Goal: Task Accomplishment & Management: Use online tool/utility

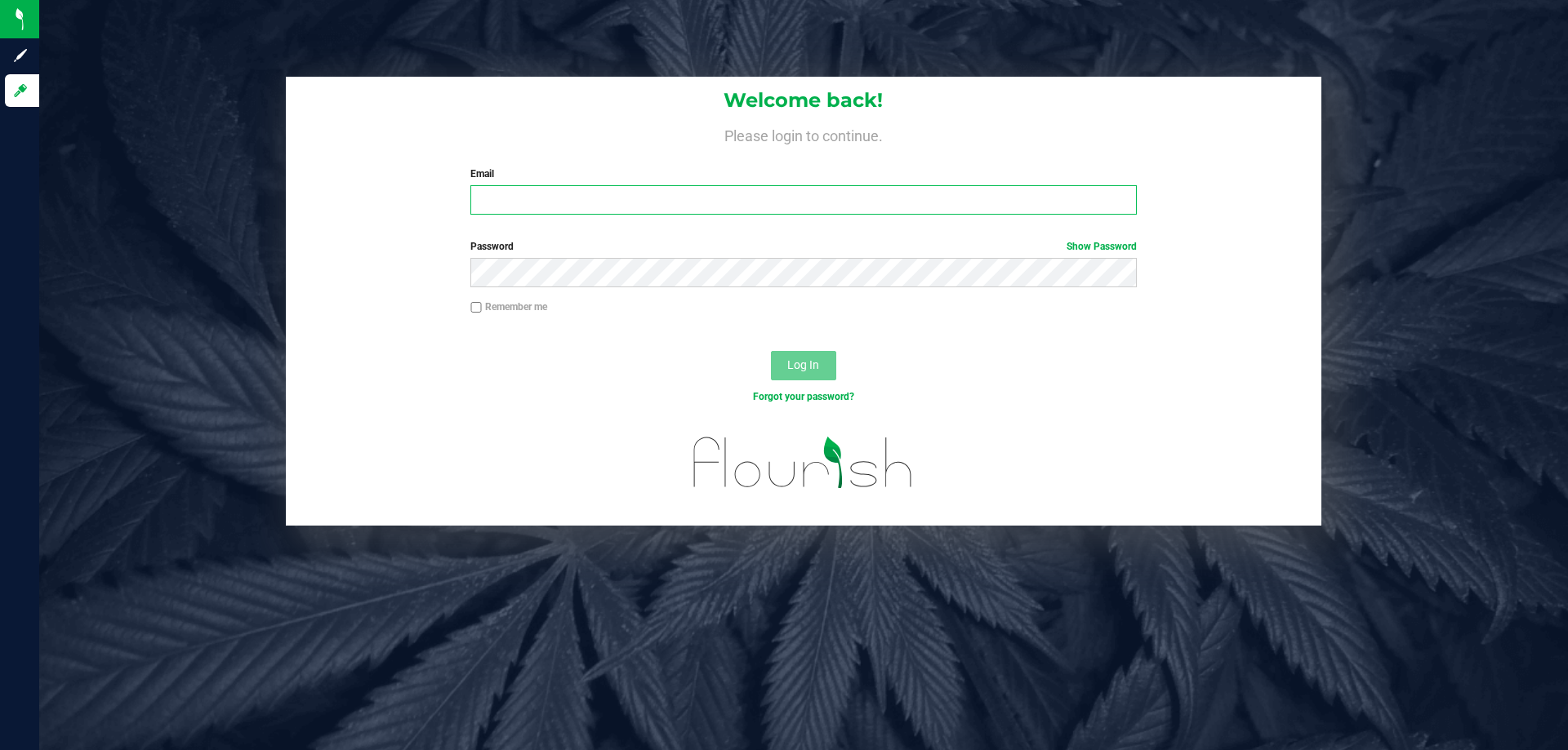
click at [706, 201] on input "Email" at bounding box center [803, 200] width 665 height 30
type input "[EMAIL_ADDRESS][DOMAIN_NAME]"
click at [771, 351] on button "Log In" at bounding box center [804, 366] width 66 height 30
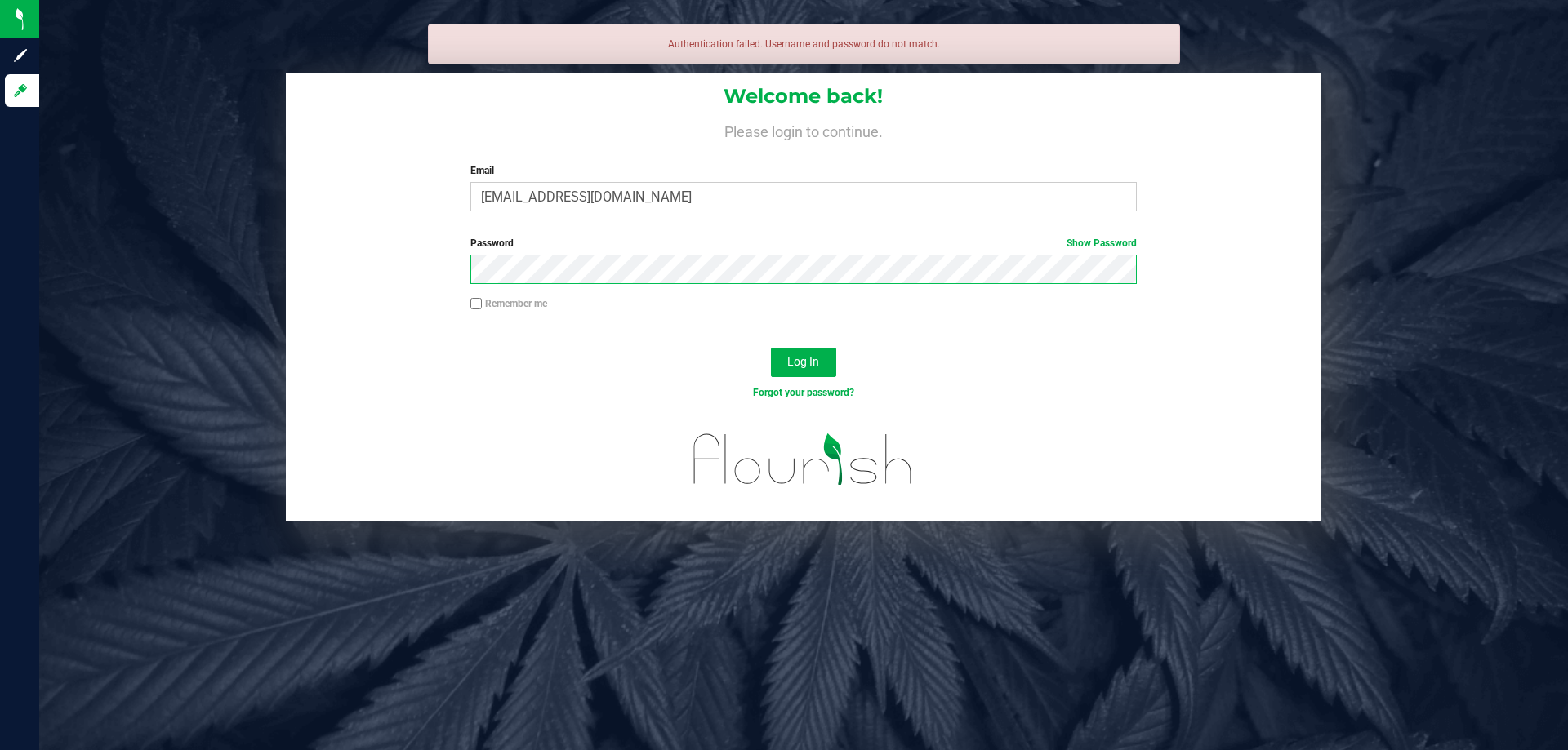
click at [771, 348] on button "Log In" at bounding box center [804, 363] width 66 height 30
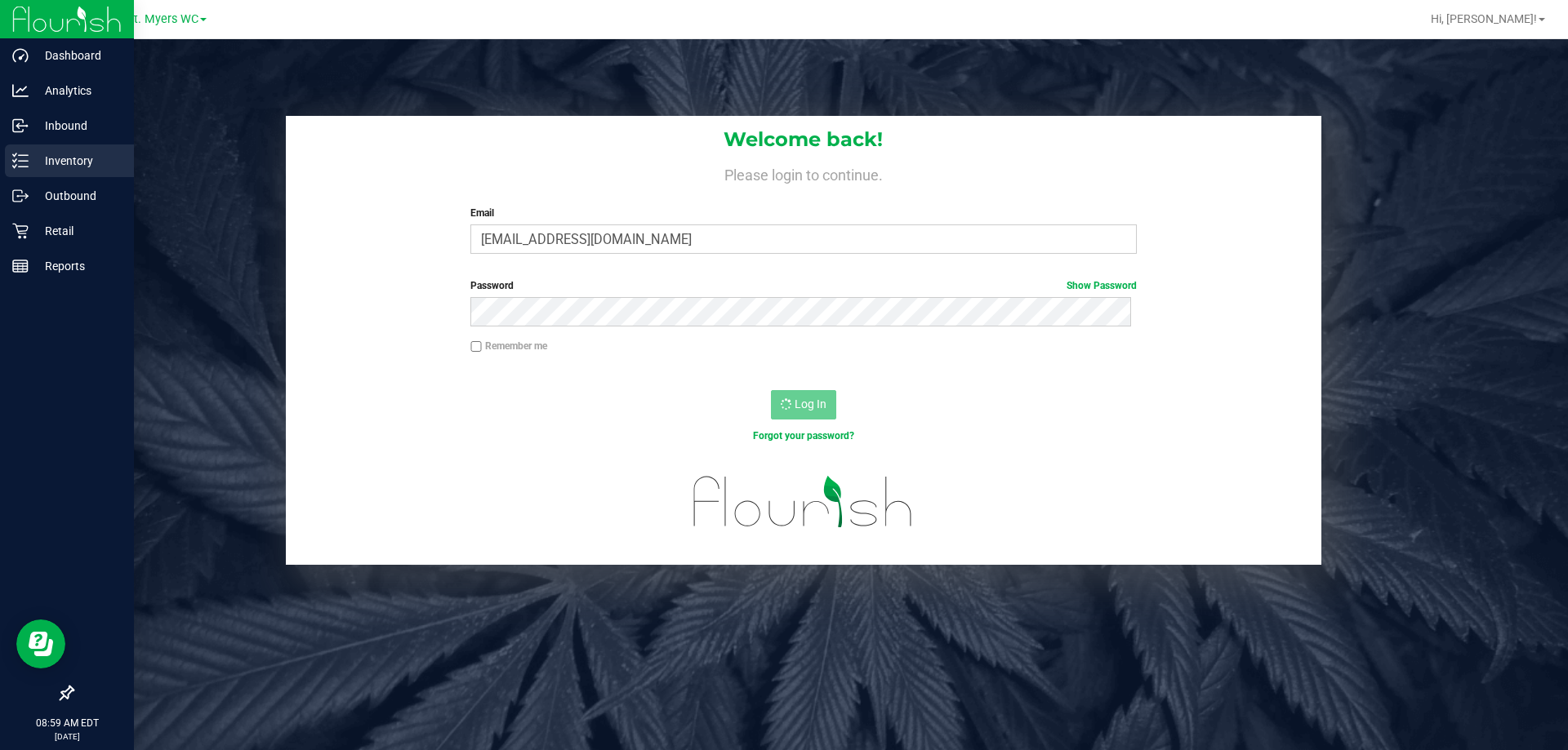
click at [37, 154] on p "Inventory" at bounding box center [78, 161] width 98 height 20
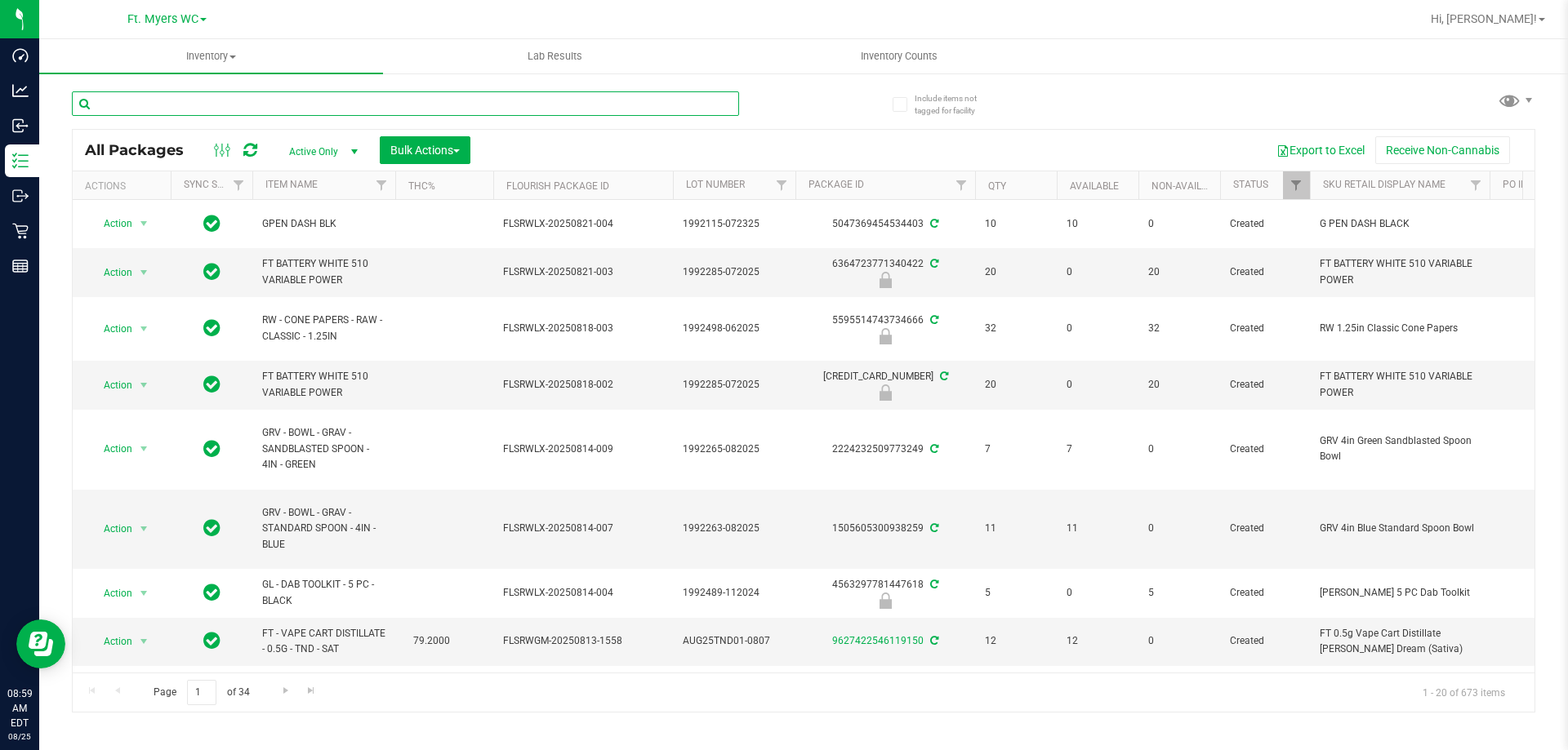
click at [146, 109] on input "text" at bounding box center [405, 104] width 667 height 25
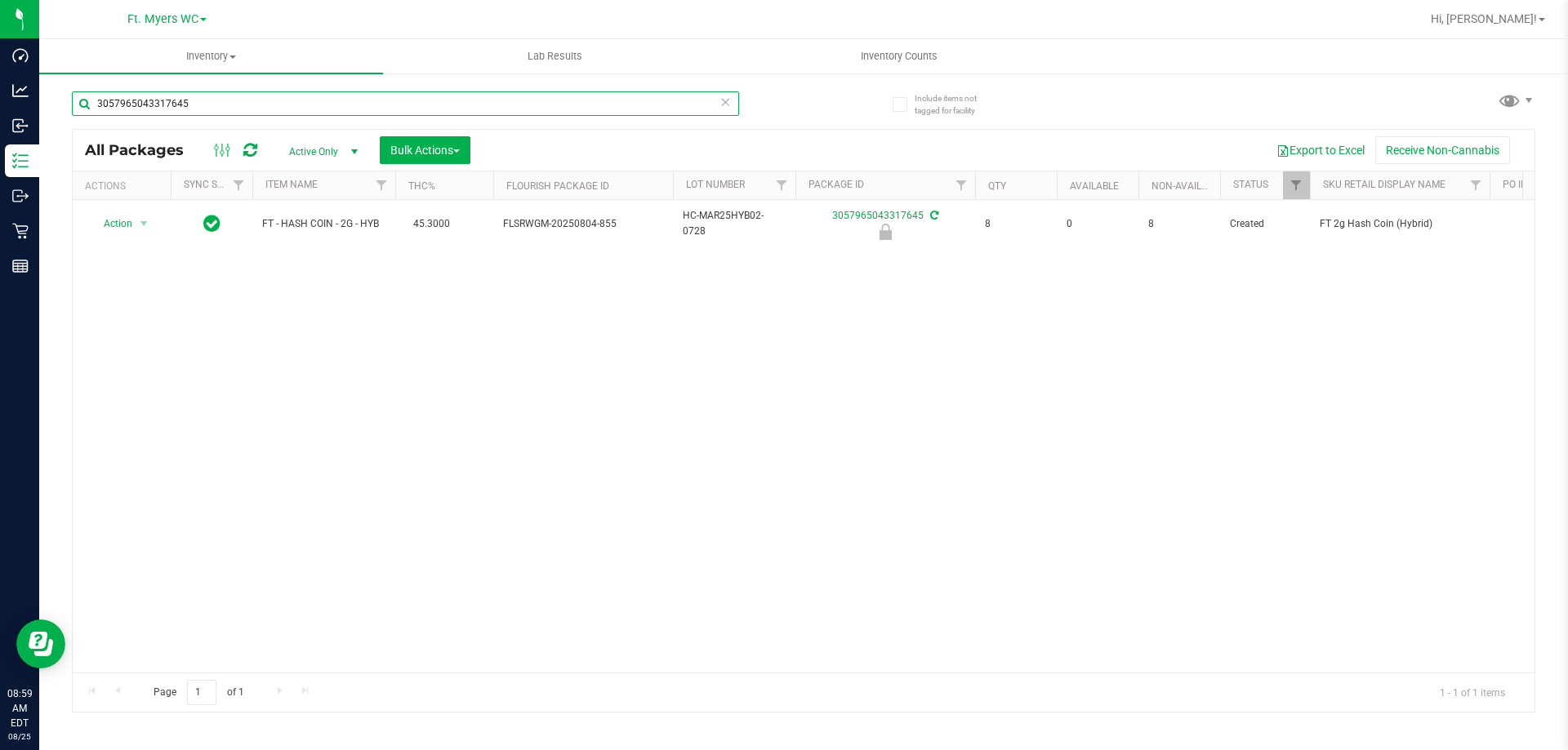
type input "3057965043317645"
click at [101, 260] on div "Action Action Edit attributes Global inventory Locate package Package audit log…" at bounding box center [803, 436] width 1461 height 473
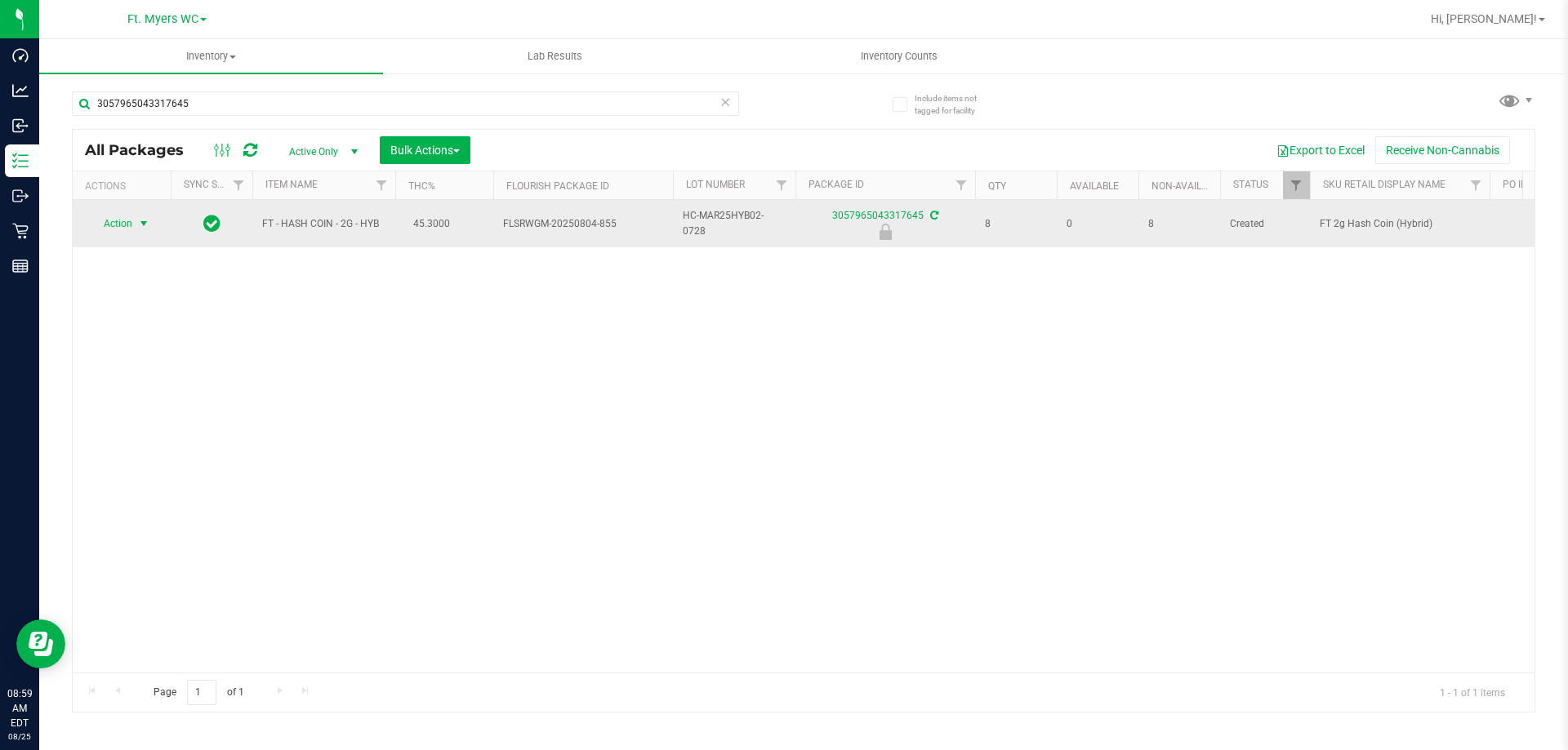
click at [133, 221] on span "select" at bounding box center [143, 223] width 20 height 23
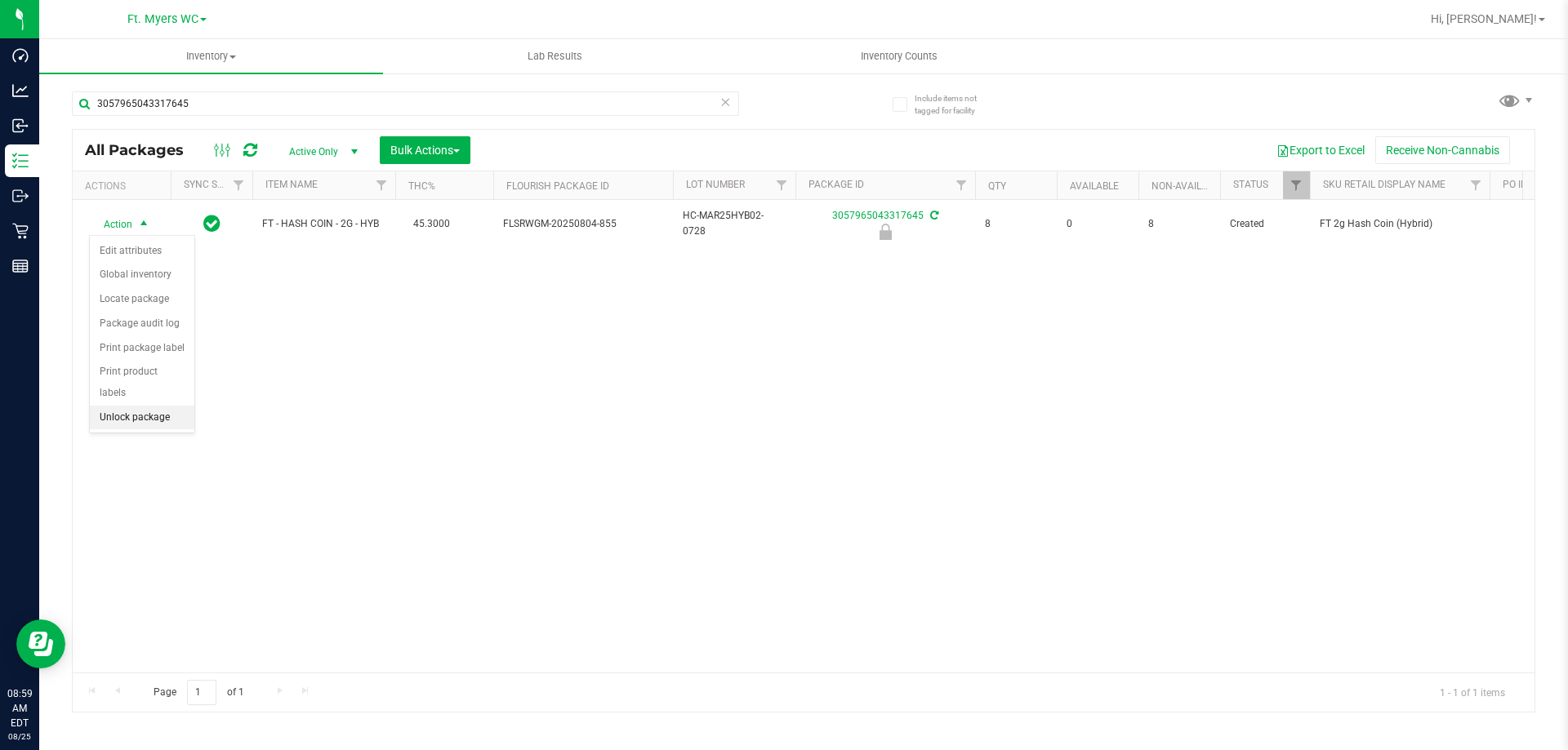
click at [133, 405] on li "Unlock package" at bounding box center [141, 417] width 105 height 25
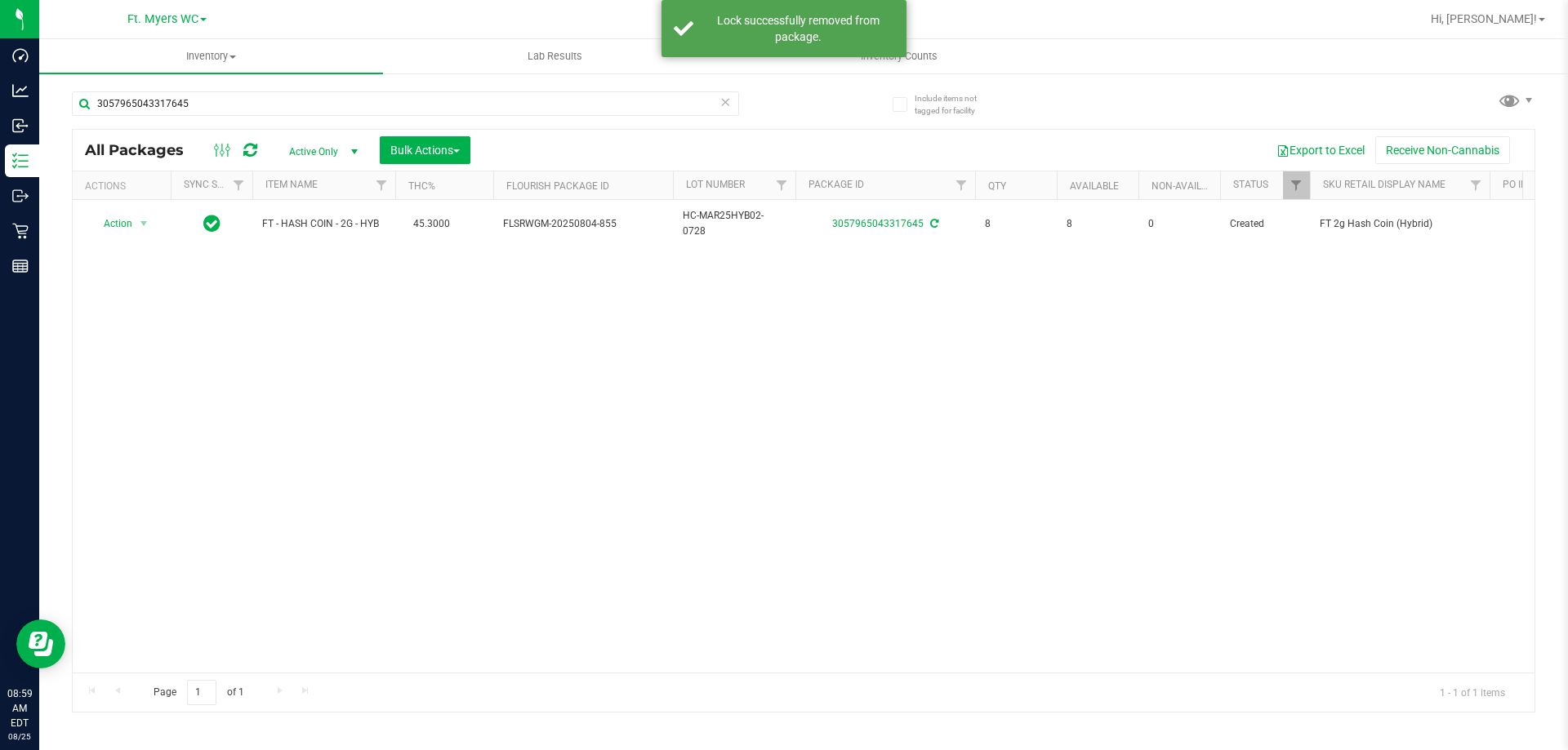
click at [726, 110] on icon at bounding box center [724, 102] width 11 height 20
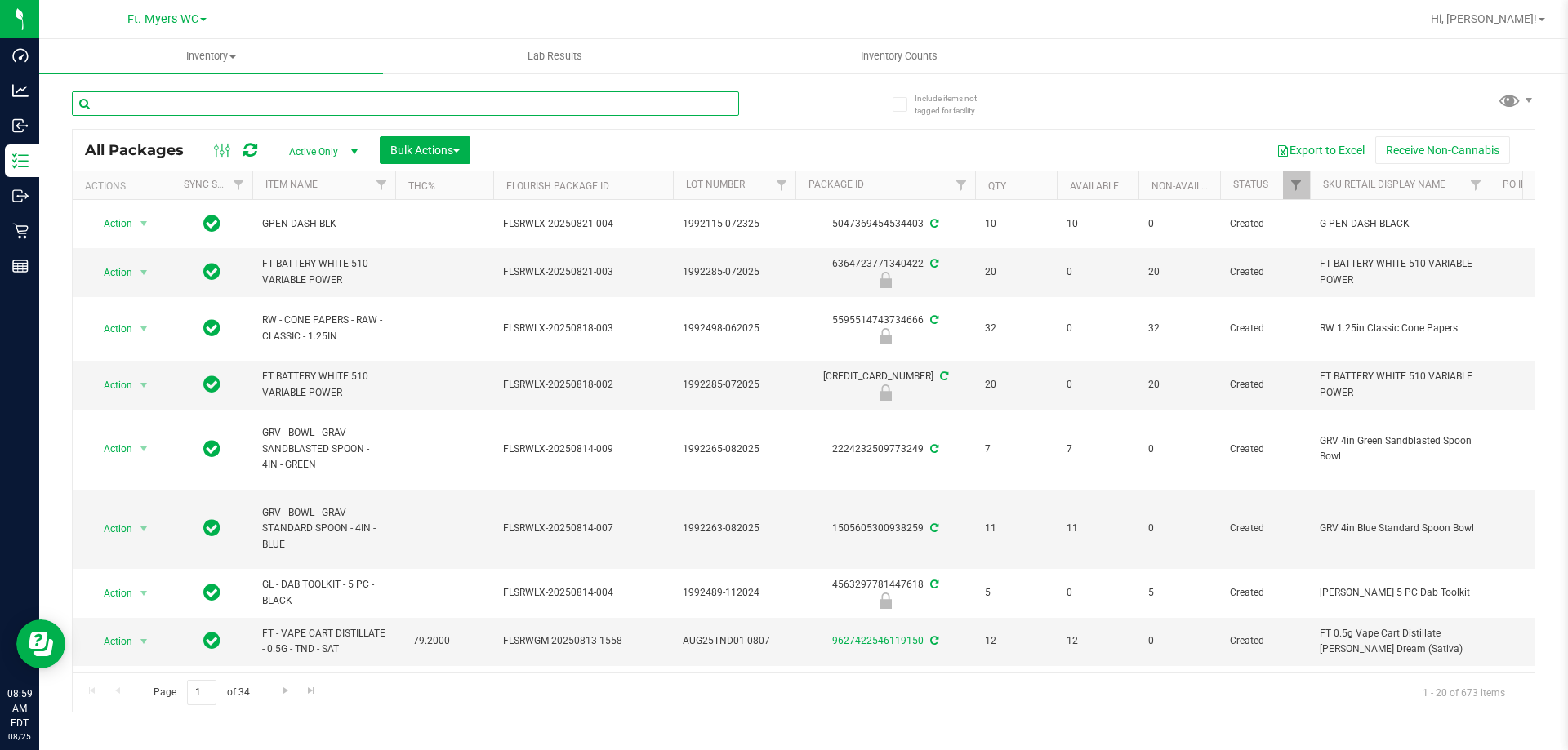
click at [177, 104] on input "text" at bounding box center [405, 104] width 667 height 25
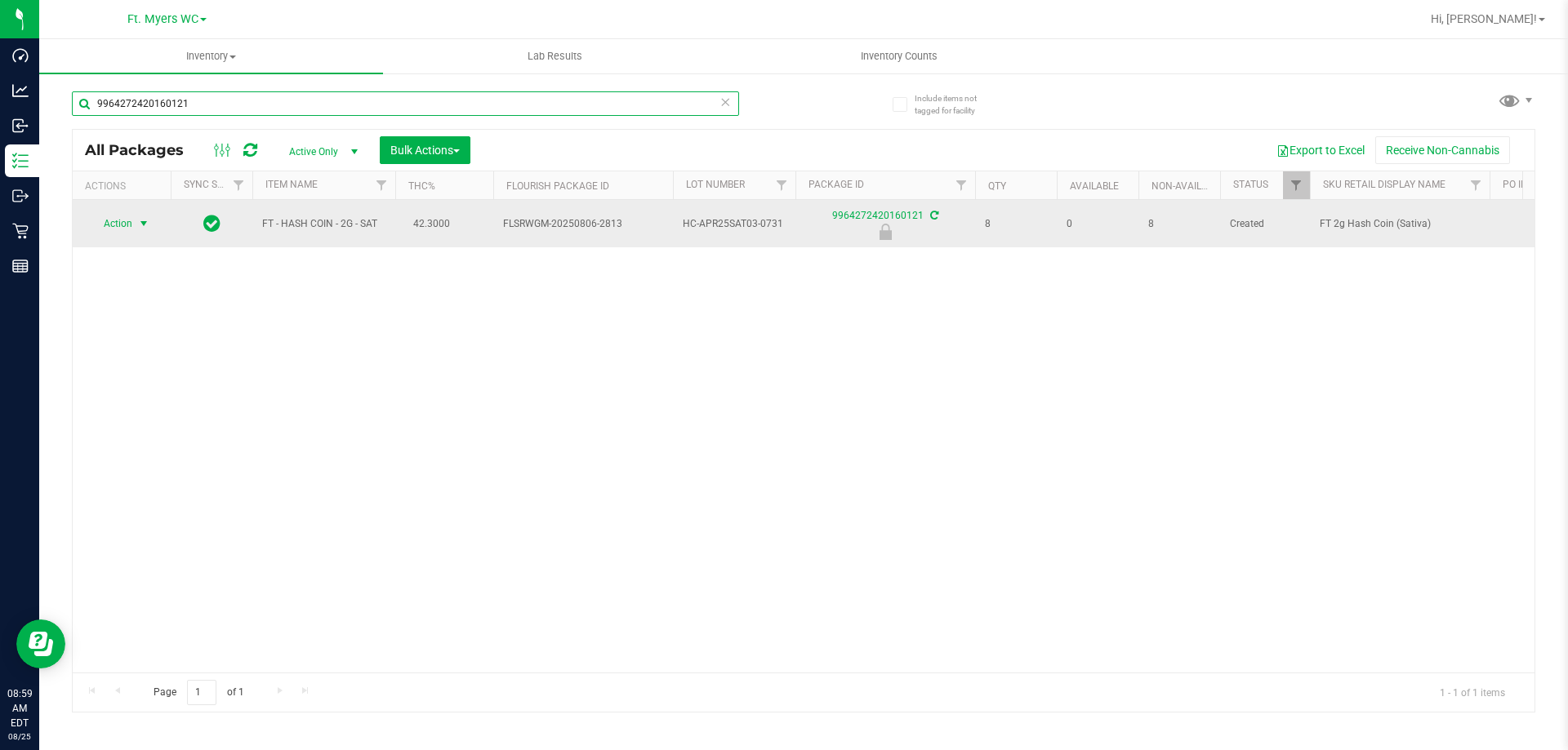
type input "9964272420160121"
click at [139, 232] on span "select" at bounding box center [143, 223] width 20 height 23
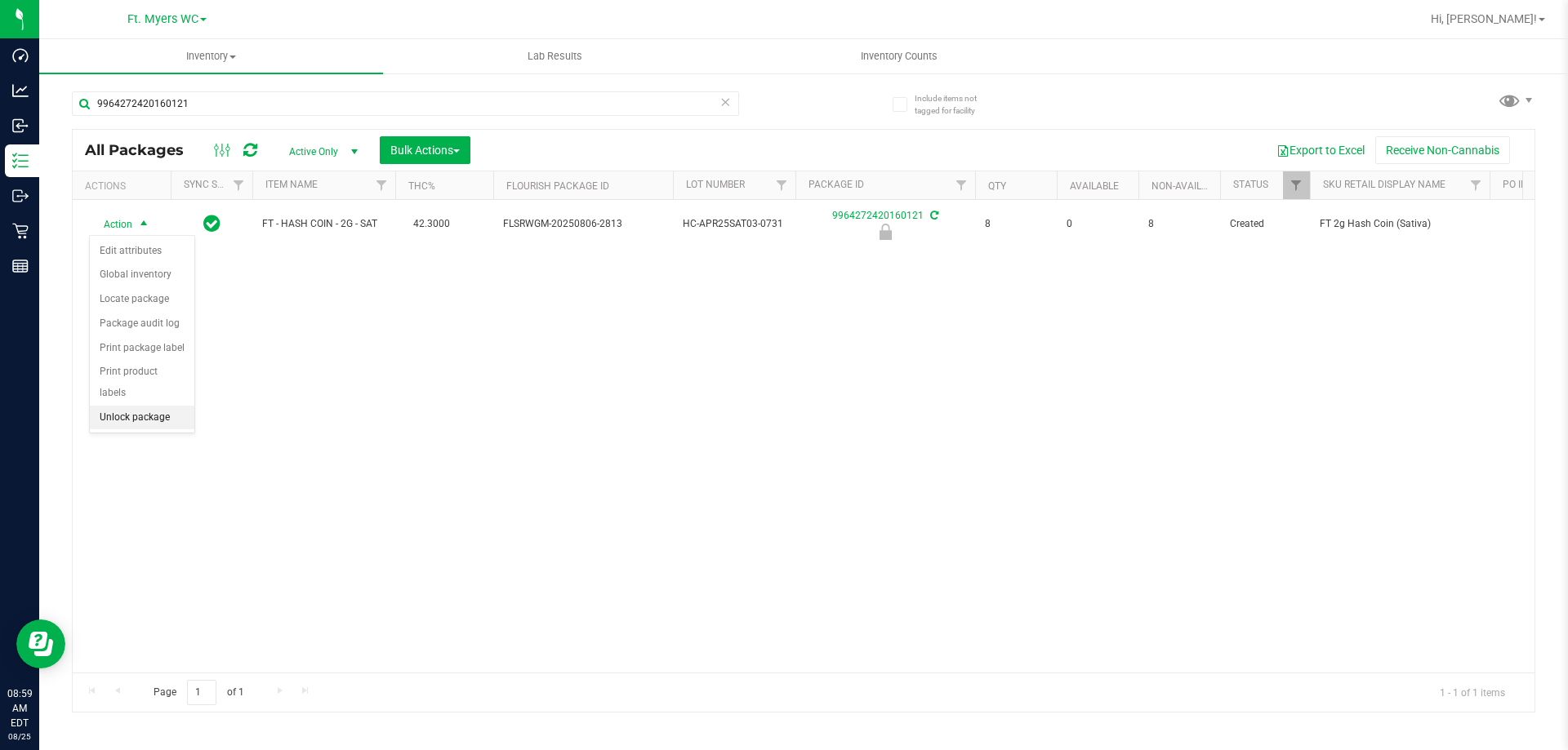
click at [125, 405] on li "Unlock package" at bounding box center [141, 417] width 105 height 25
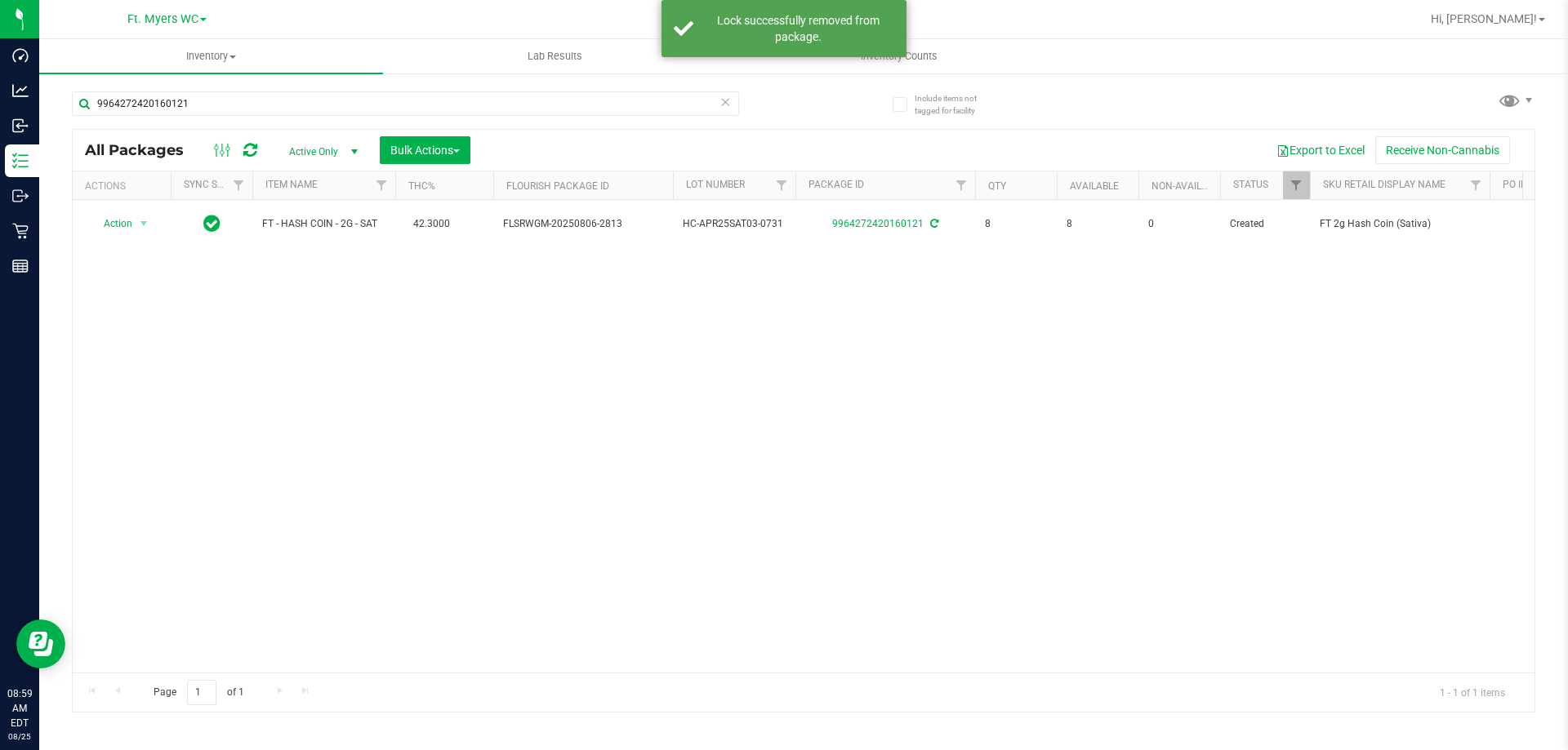
click at [720, 108] on icon at bounding box center [724, 102] width 11 height 20
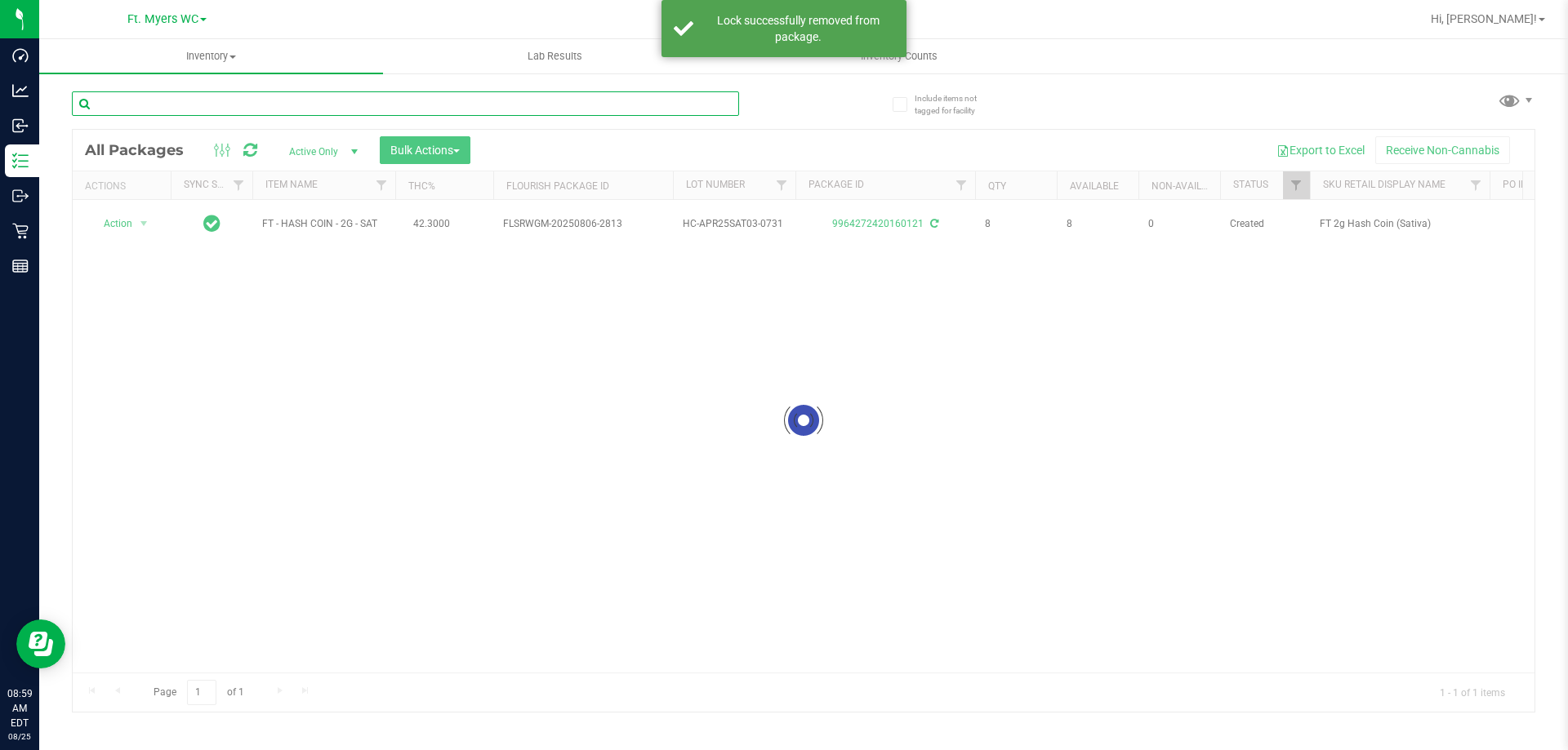
click at [368, 108] on input "text" at bounding box center [405, 104] width 667 height 25
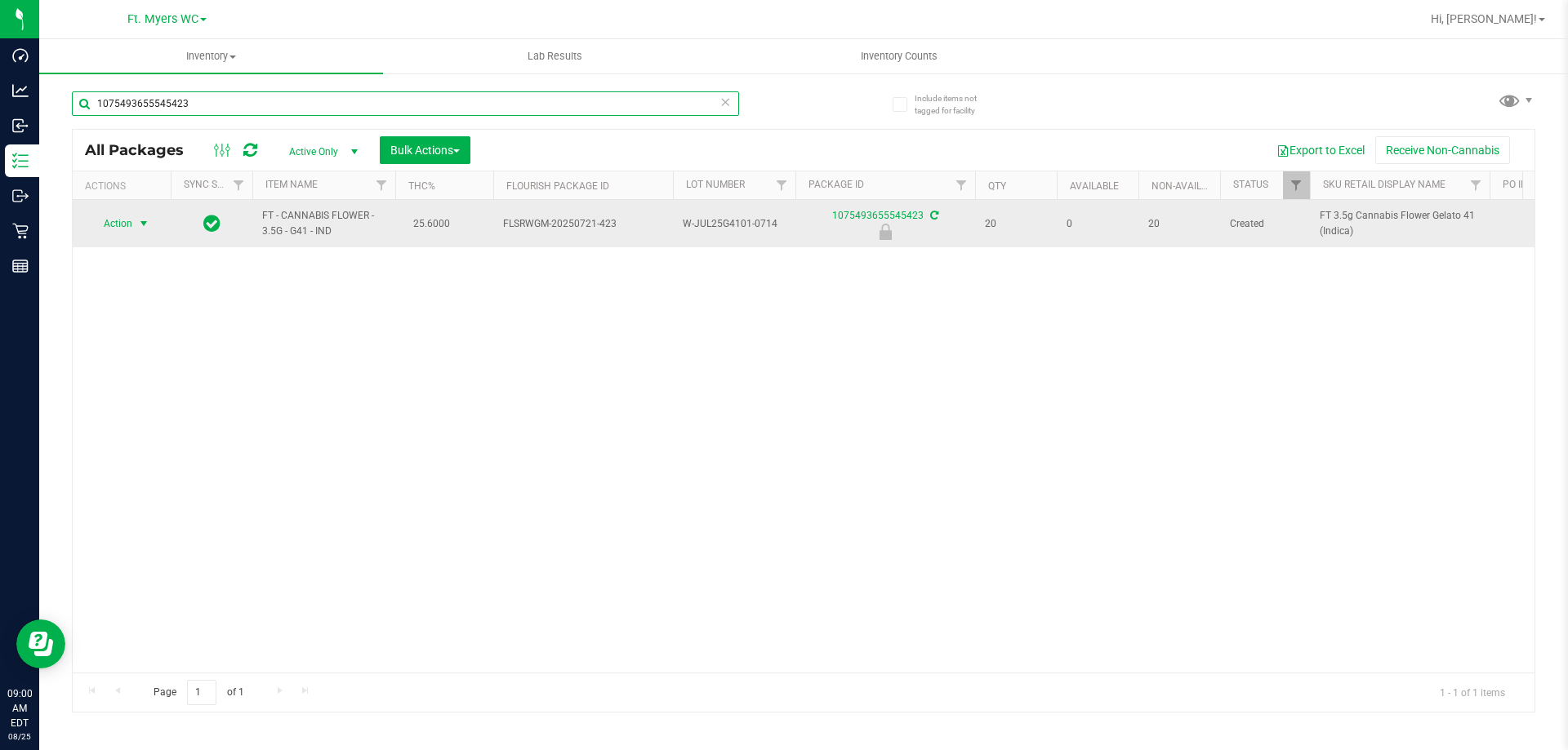
type input "1075493655545423"
click at [137, 217] on span "select" at bounding box center [143, 223] width 13 height 13
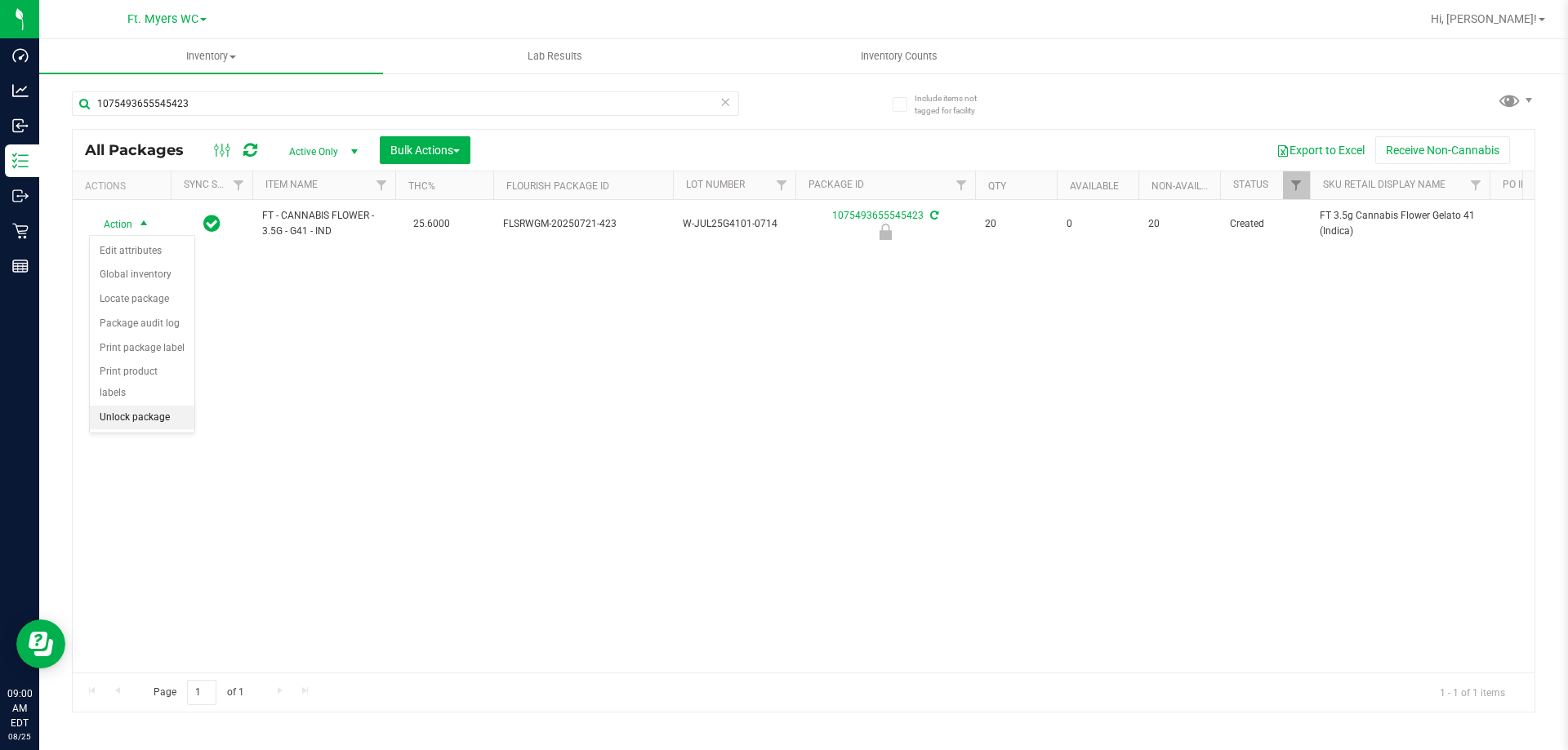
click at [161, 405] on li "Unlock package" at bounding box center [141, 417] width 105 height 25
click at [724, 105] on icon at bounding box center [724, 102] width 11 height 20
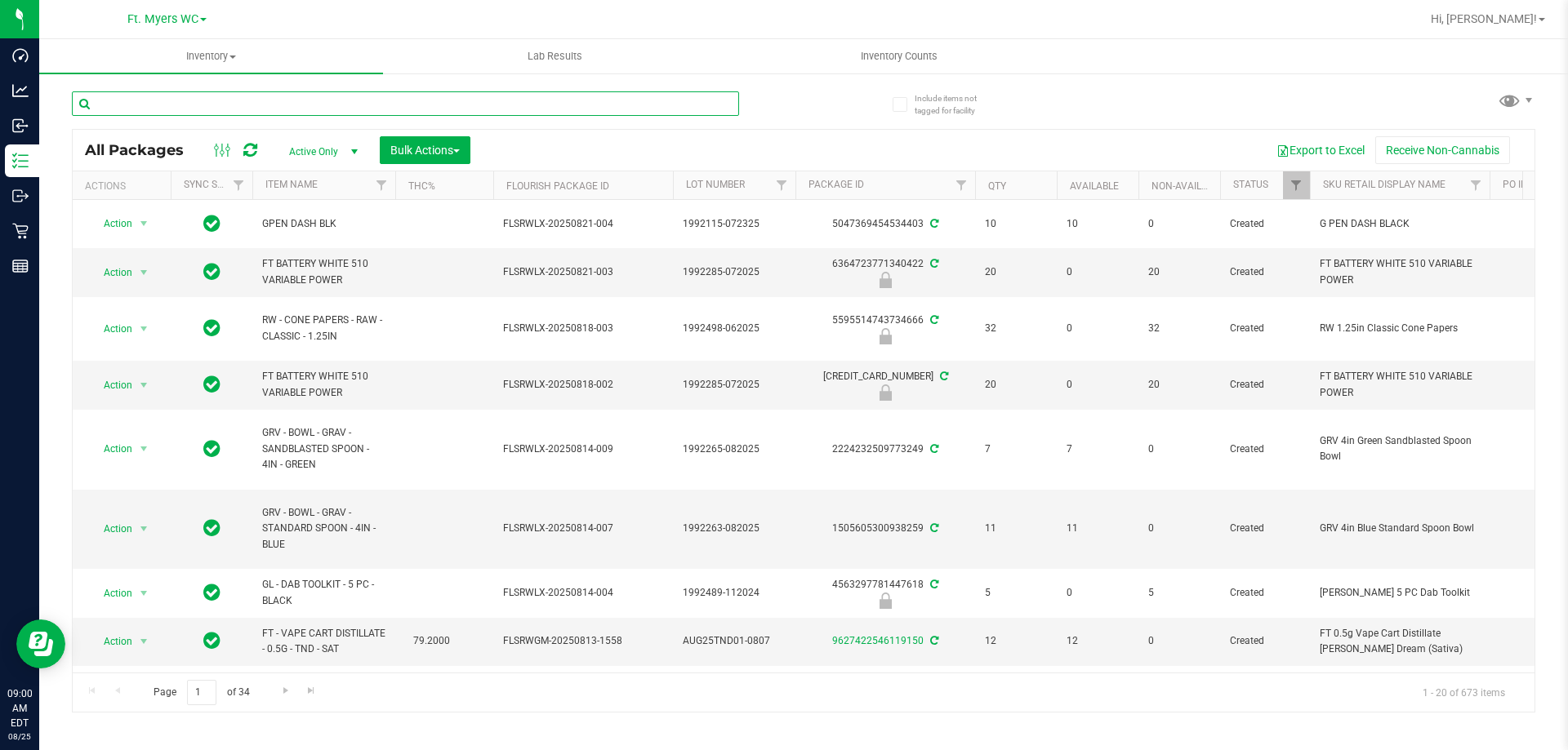
click at [724, 106] on input "text" at bounding box center [405, 104] width 667 height 25
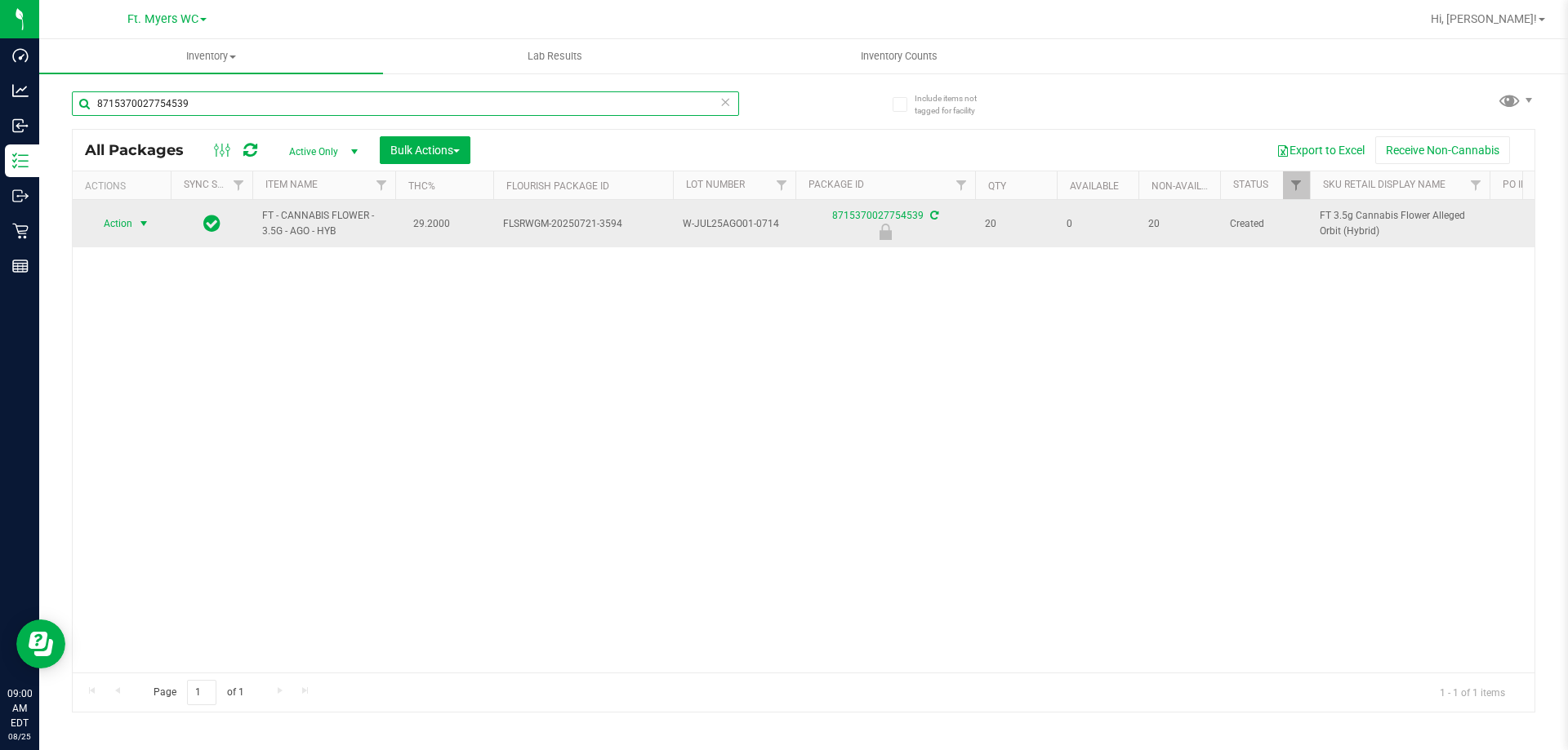
type input "8715370027754539"
click at [117, 222] on span "Action" at bounding box center [111, 223] width 44 height 23
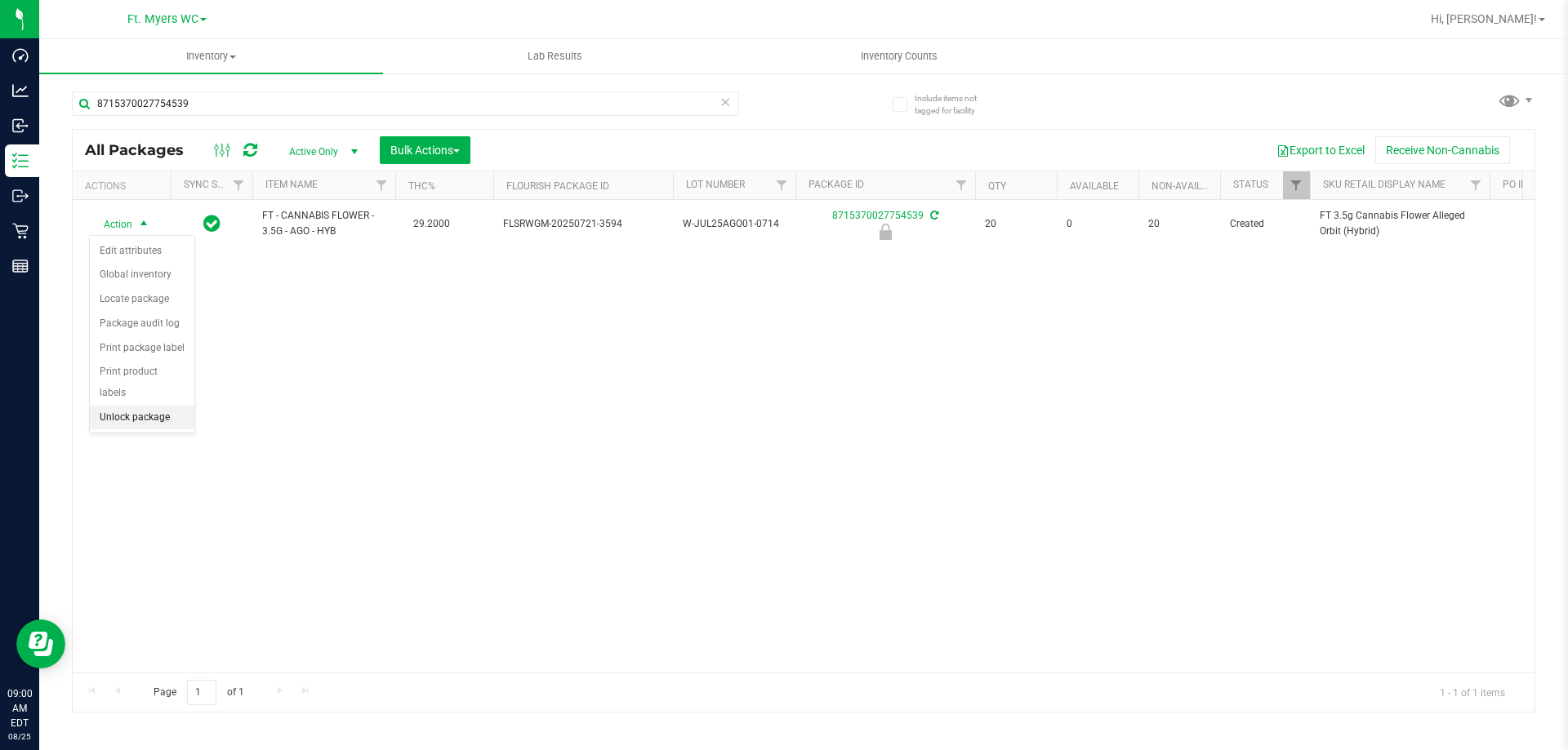
click at [150, 405] on li "Unlock package" at bounding box center [141, 417] width 105 height 25
